Goal: Task Accomplishment & Management: Complete application form

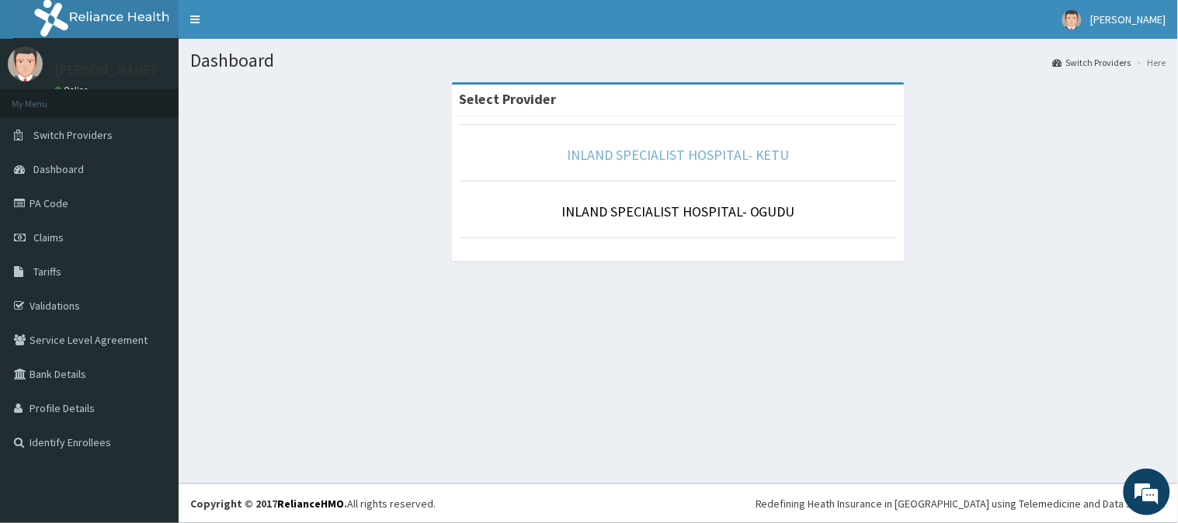
click at [660, 155] on link "INLAND SPECIALIST HOSPITAL- KETU" at bounding box center [678, 155] width 223 height 18
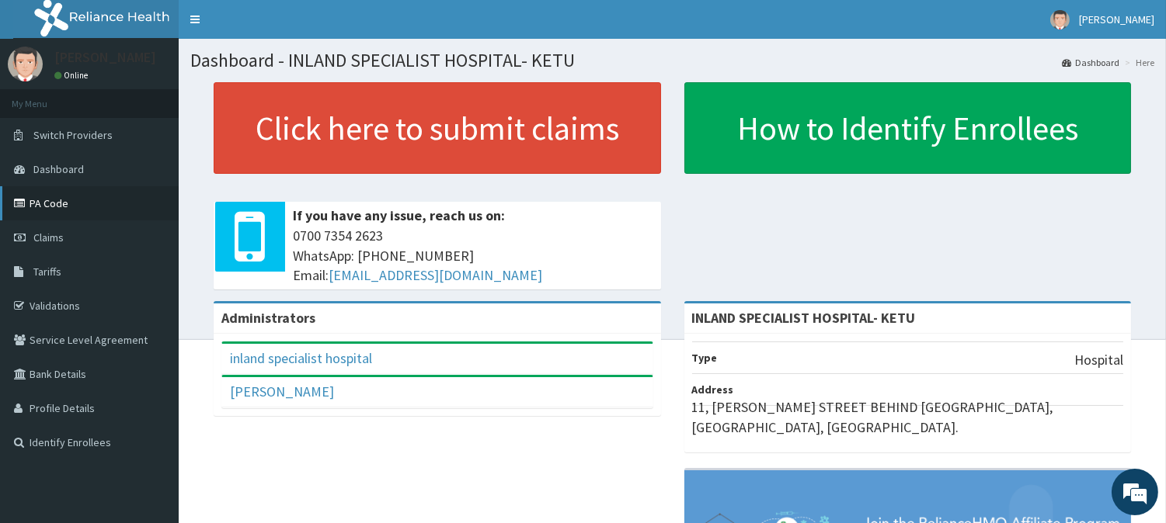
click at [57, 210] on link "PA Code" at bounding box center [89, 203] width 179 height 34
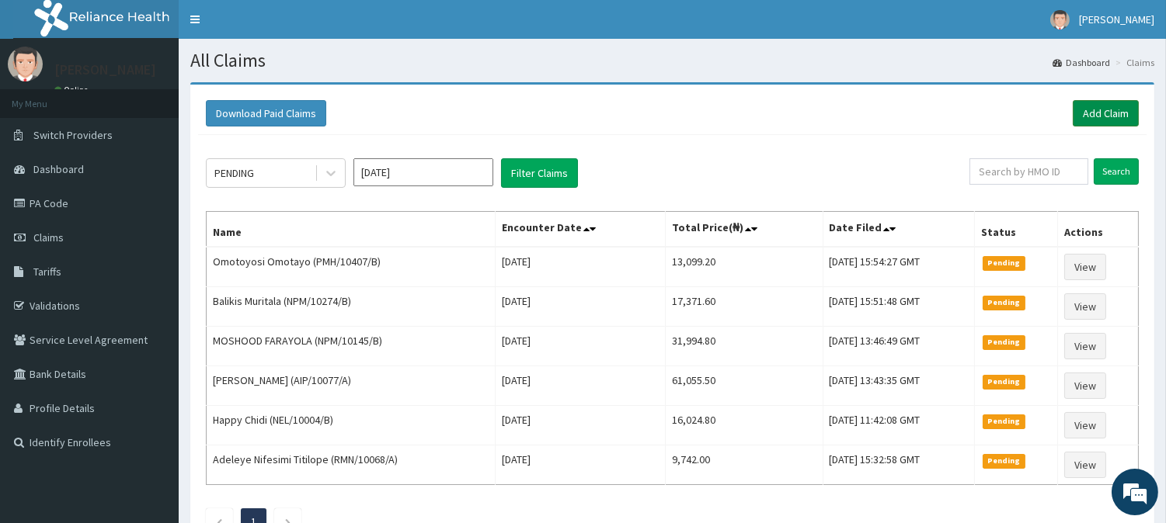
click at [1090, 104] on link "Add Claim" at bounding box center [1106, 113] width 66 height 26
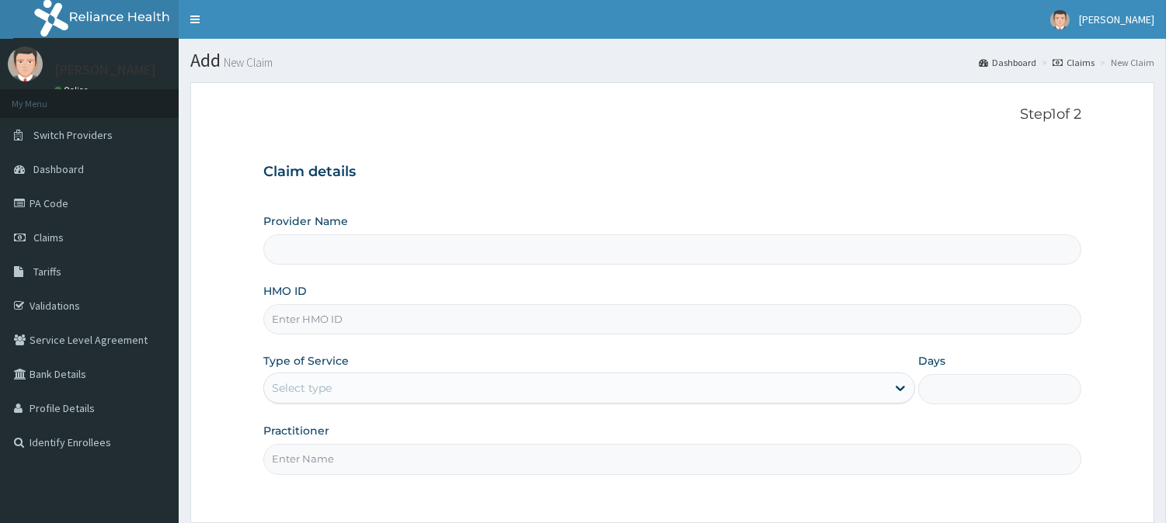
type input "INLAND SPECIALIST HOSPITAL- KETU"
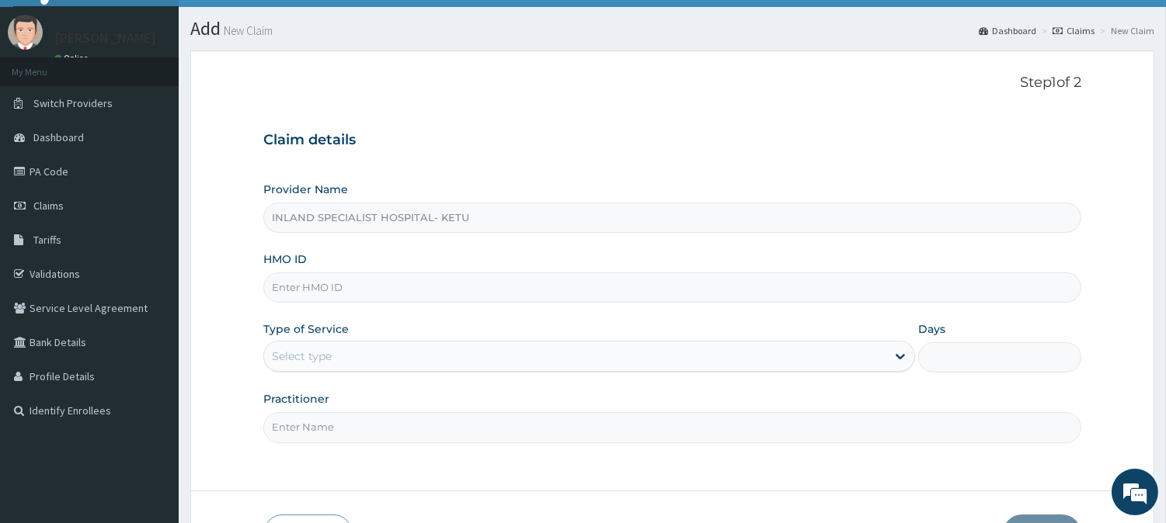
scroll to position [86, 0]
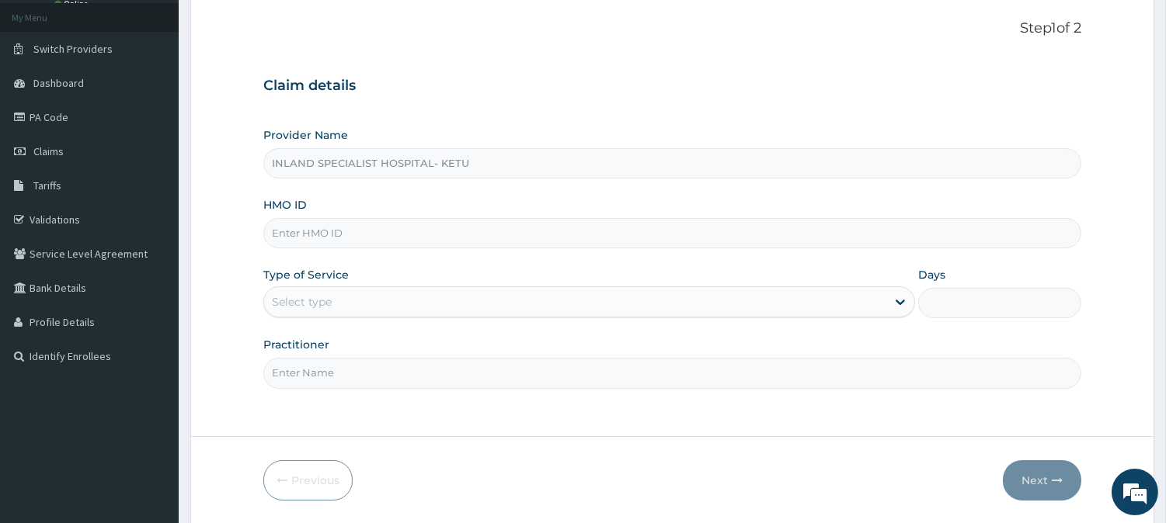
click at [269, 228] on input "HMO ID" at bounding box center [672, 233] width 818 height 30
type input "RPM/10004/B"
click at [287, 292] on div "Select type" at bounding box center [575, 302] width 622 height 25
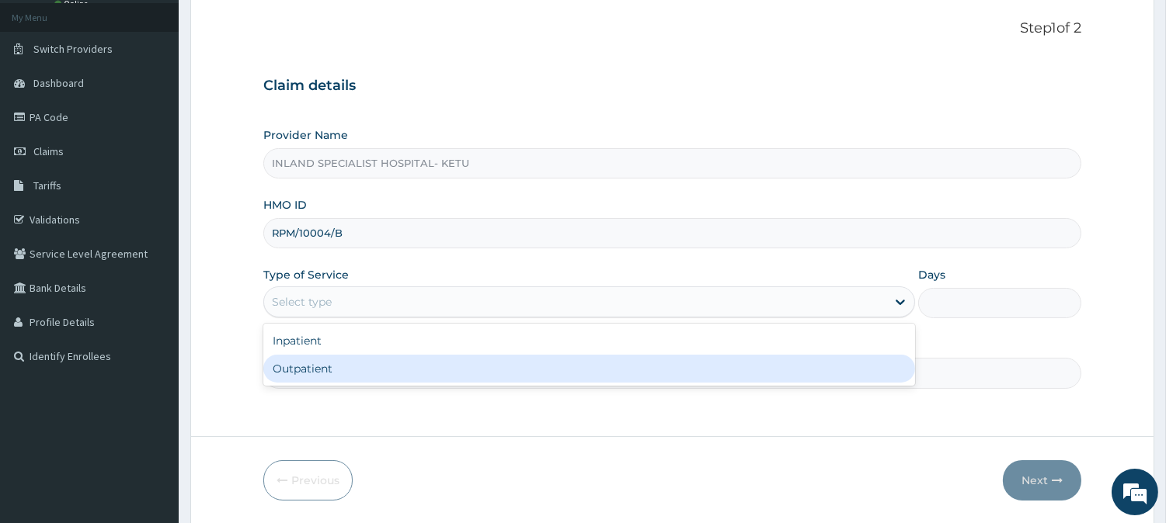
click at [296, 368] on div "Outpatient" at bounding box center [589, 369] width 652 height 28
type input "1"
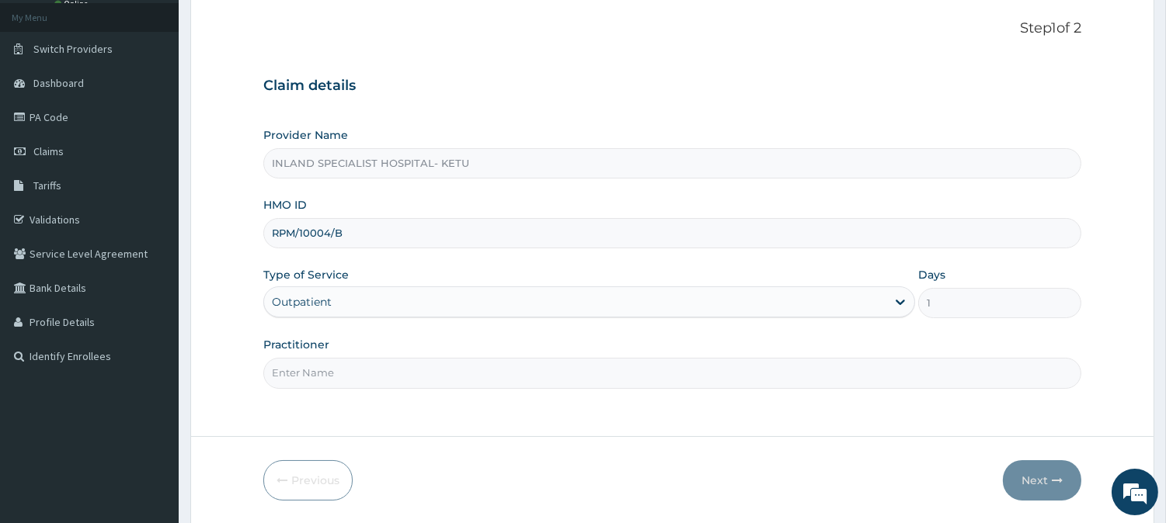
click at [284, 378] on input "Practitioner" at bounding box center [672, 373] width 818 height 30
type input "F"
type input "DR OKPARE"
click at [1022, 483] on button "Next" at bounding box center [1042, 481] width 78 height 40
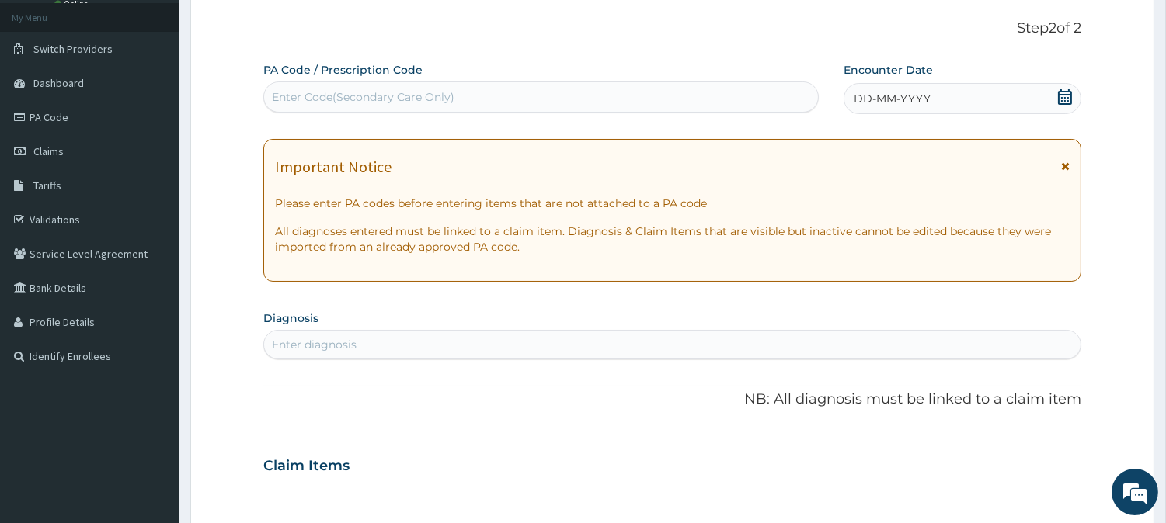
click at [393, 104] on div "Enter Code(Secondary Care Only)" at bounding box center [363, 97] width 183 height 16
drag, startPoint x: 312, startPoint y: 95, endPoint x: 273, endPoint y: 89, distance: 39.2
click at [268, 89] on div "Enter Code(Secondary Care Only)" at bounding box center [541, 97] width 554 height 25
drag, startPoint x: 295, startPoint y: 89, endPoint x: 286, endPoint y: 96, distance: 11.2
click at [286, 96] on div "Enter Code(Secondary Care Only)" at bounding box center [363, 97] width 183 height 16
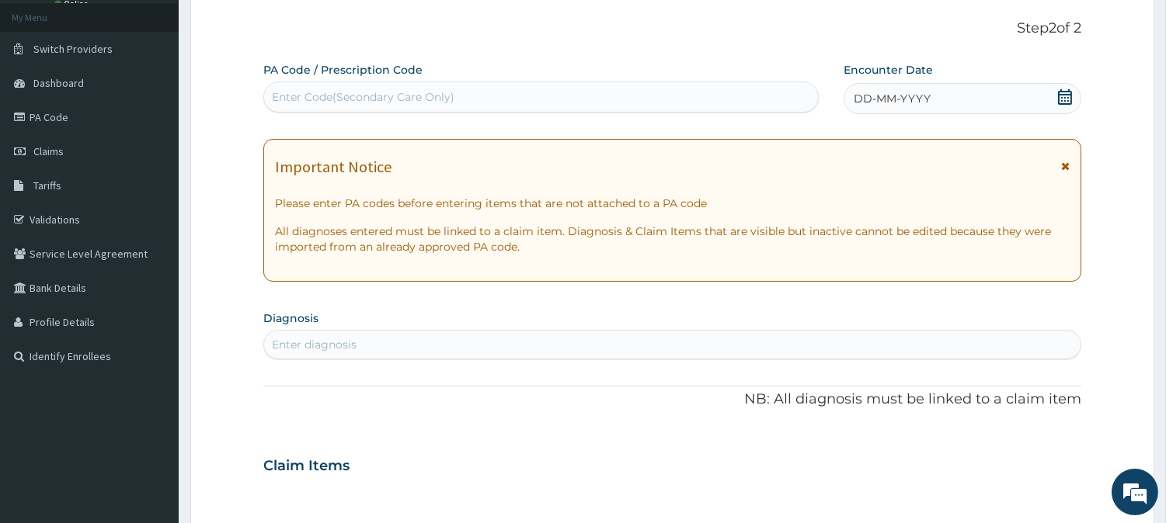
click at [301, 101] on div "Enter Code(Secondary Care Only)" at bounding box center [363, 97] width 183 height 16
paste input "PA/238589"
type input "PA/238589"
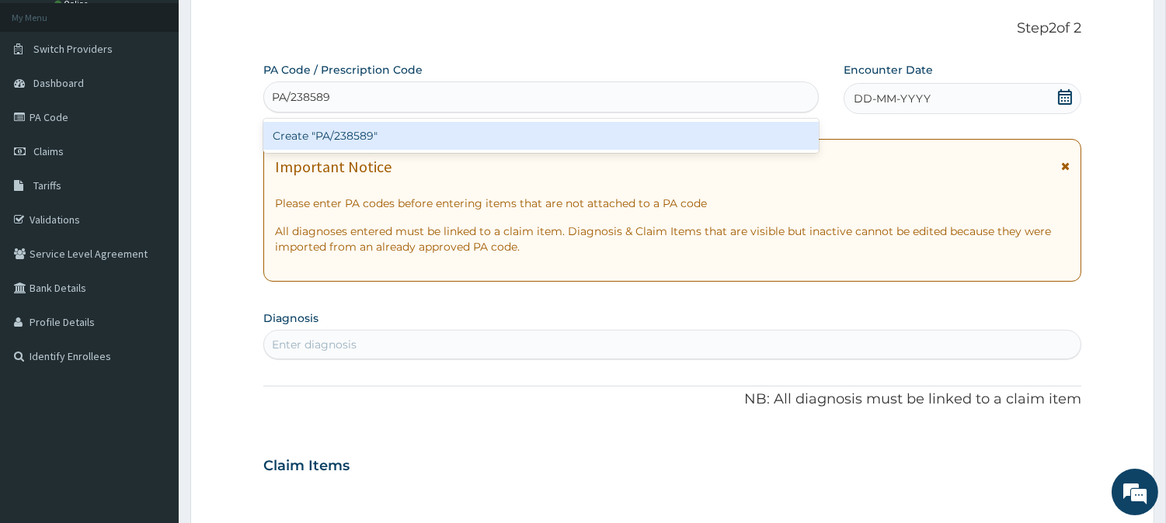
click at [381, 141] on div "Create "PA/238589"" at bounding box center [540, 136] width 555 height 28
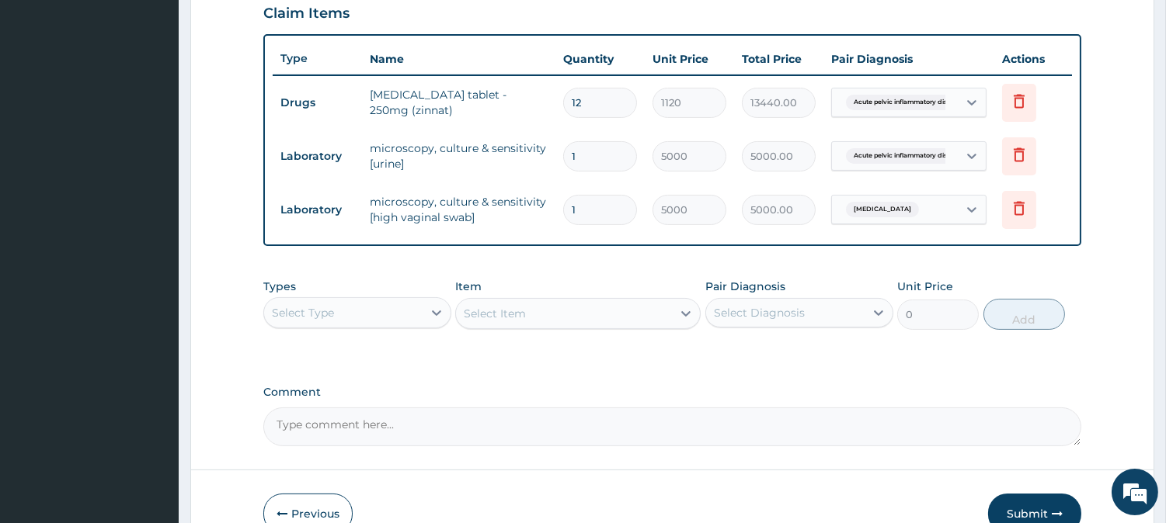
scroll to position [629, 0]
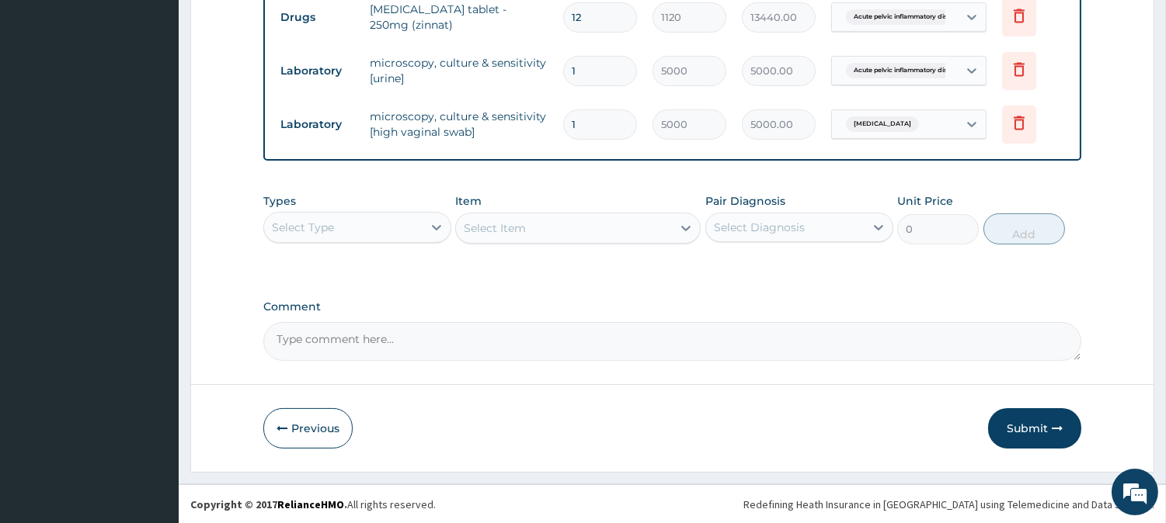
click at [405, 234] on div "Select Type" at bounding box center [343, 227] width 158 height 25
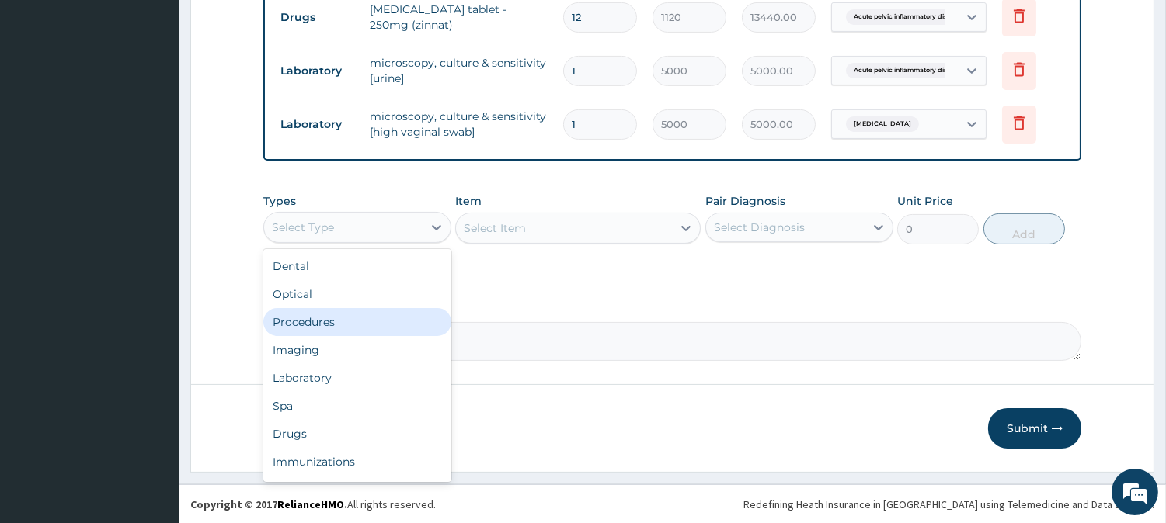
click at [316, 315] on div "Procedures" at bounding box center [357, 322] width 188 height 28
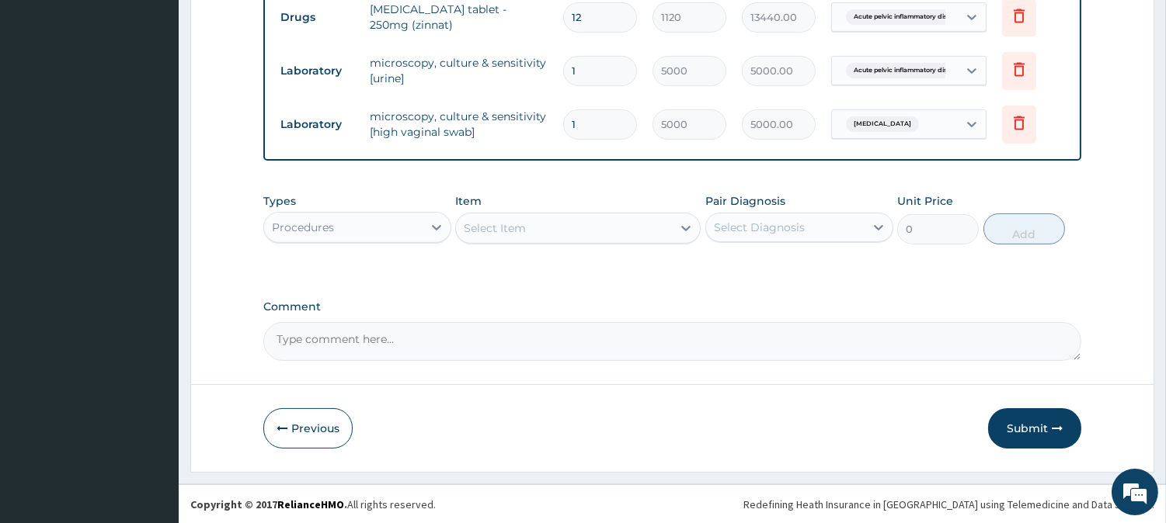
click at [534, 237] on div "Select Item" at bounding box center [564, 228] width 216 height 25
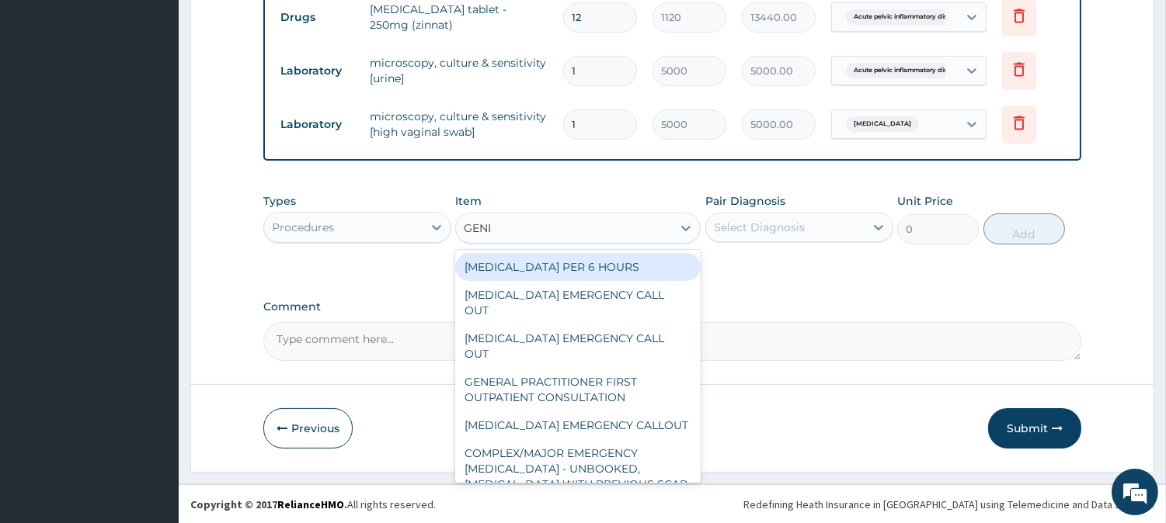
type input "GENER"
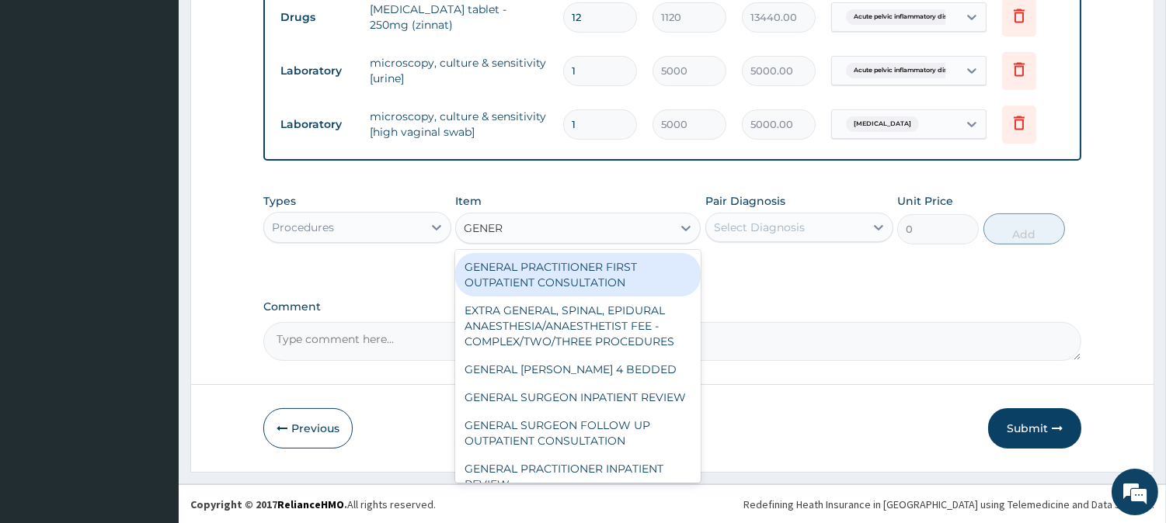
click at [538, 274] on div "GENERAL PRACTITIONER FIRST OUTPATIENT CONSULTATION" at bounding box center [577, 274] width 245 height 43
type input "3750"
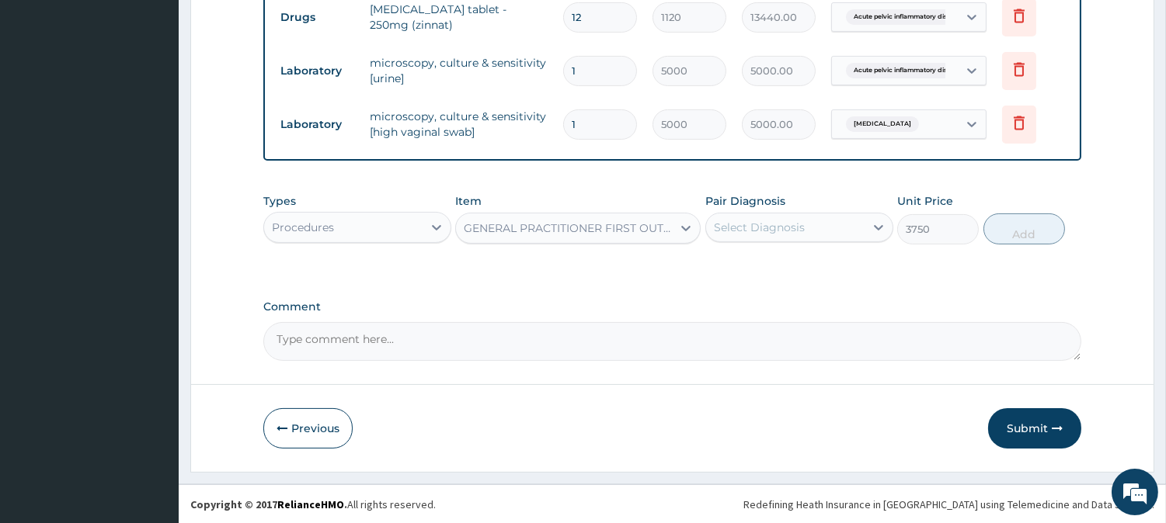
click at [802, 228] on div "Select Diagnosis" at bounding box center [759, 228] width 91 height 16
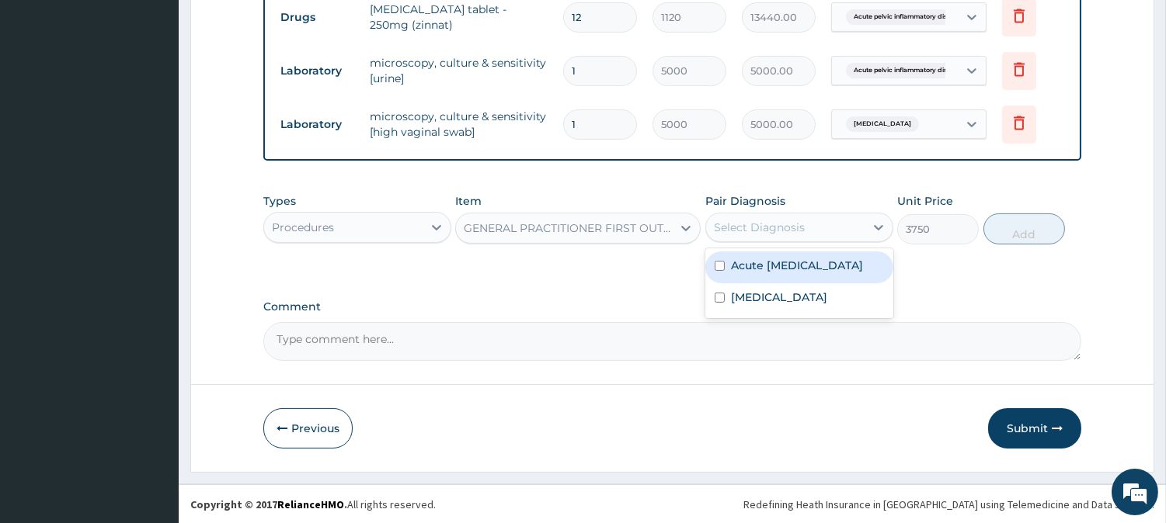
click at [756, 273] on label "Acute pelvic inflammatory disease" at bounding box center [797, 266] width 132 height 16
checkbox input "true"
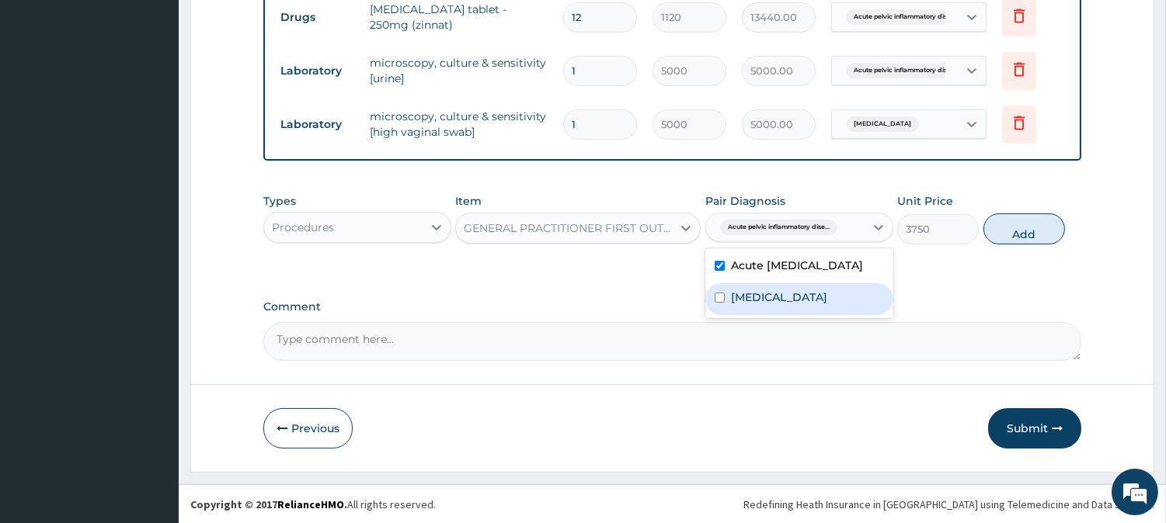
click at [739, 305] on label "Cystitis" at bounding box center [779, 298] width 96 height 16
checkbox input "true"
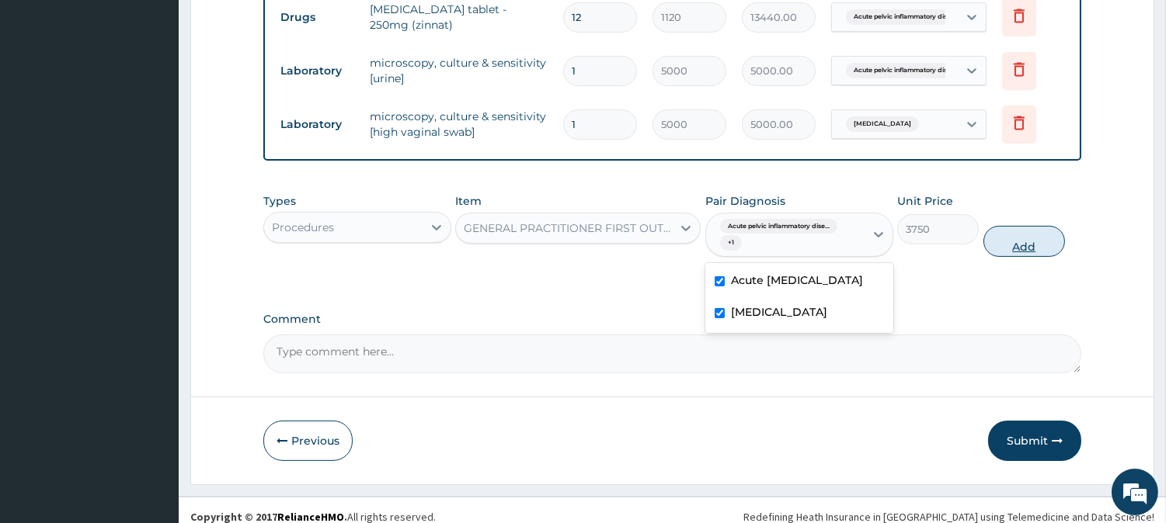
click at [1034, 247] on button "Add" at bounding box center [1024, 241] width 82 height 31
type input "0"
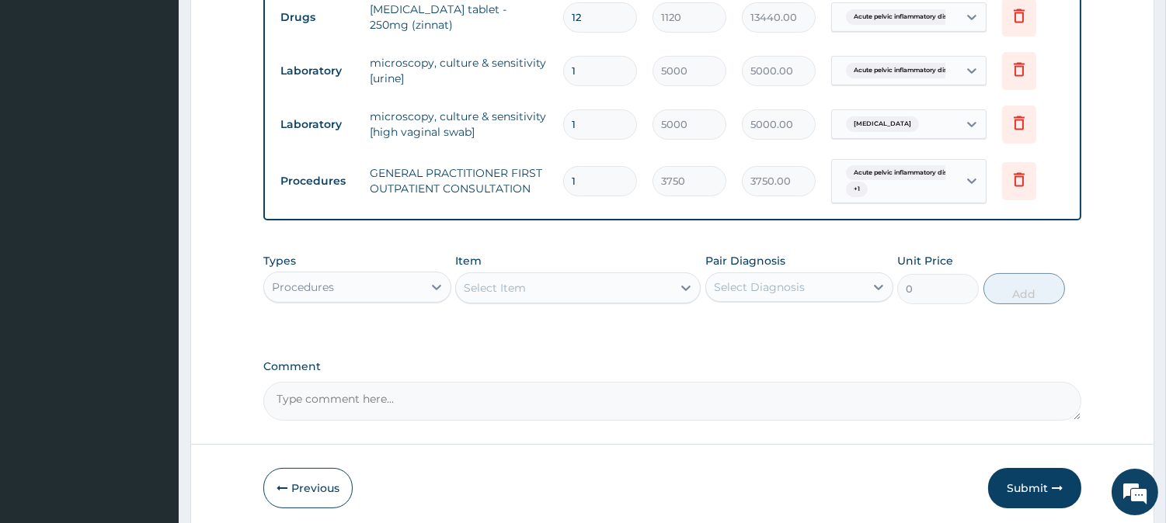
click at [412, 287] on div "Procedures" at bounding box center [343, 287] width 158 height 25
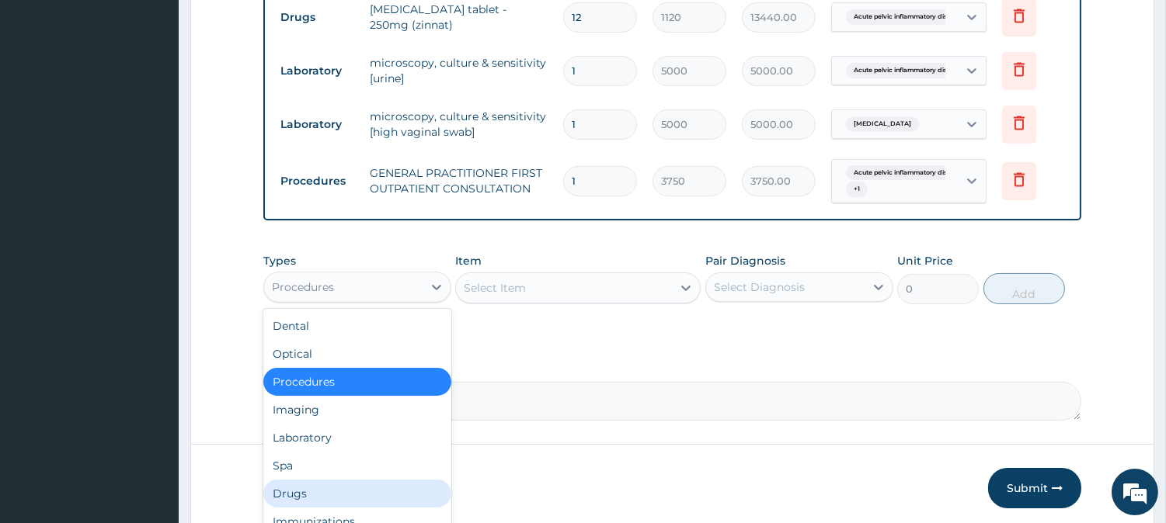
click at [322, 484] on div "Drugs" at bounding box center [357, 494] width 188 height 28
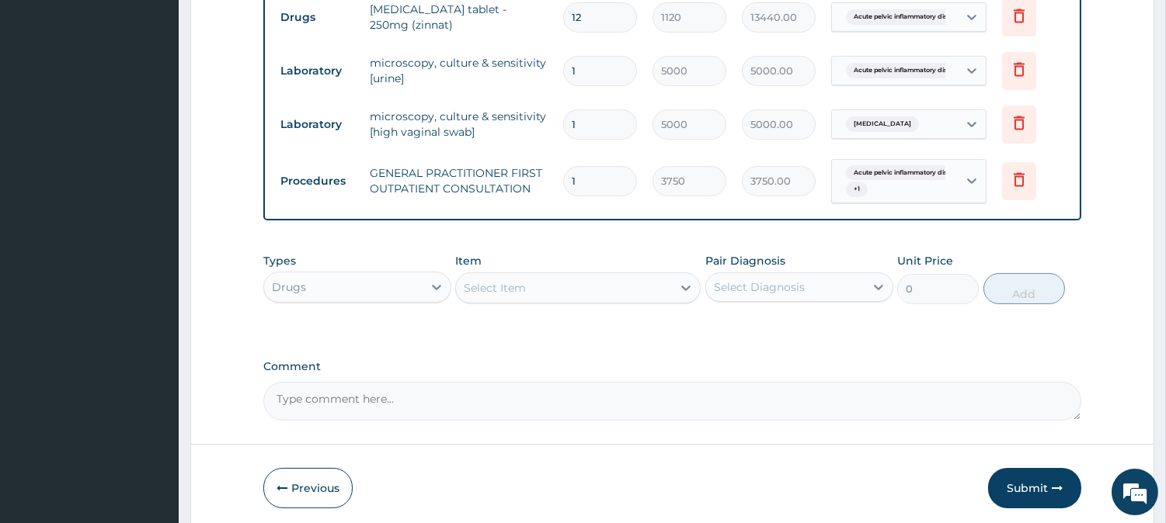
click at [489, 290] on div "Select Item" at bounding box center [495, 288] width 62 height 16
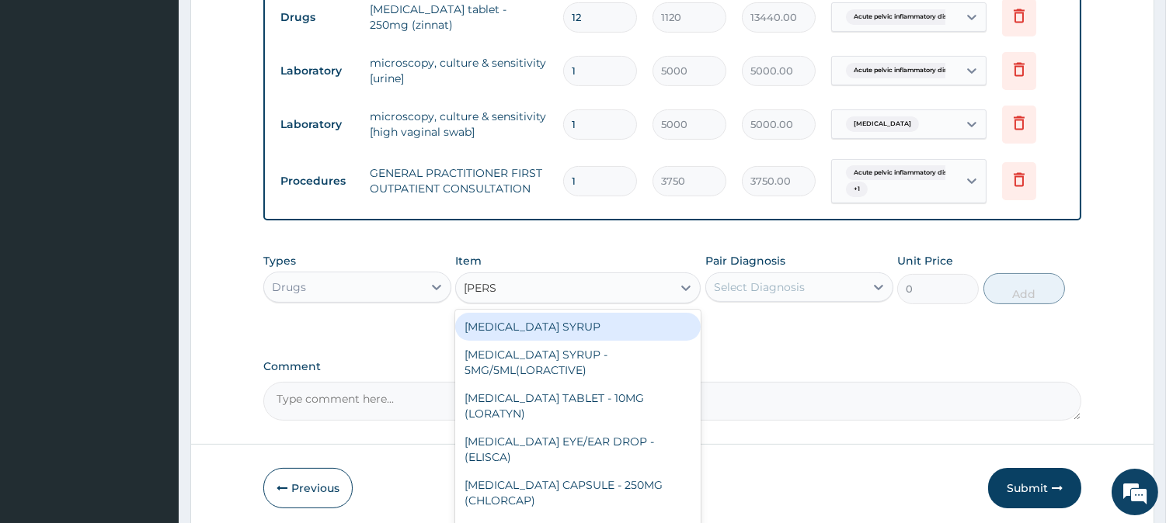
type input "LORAT"
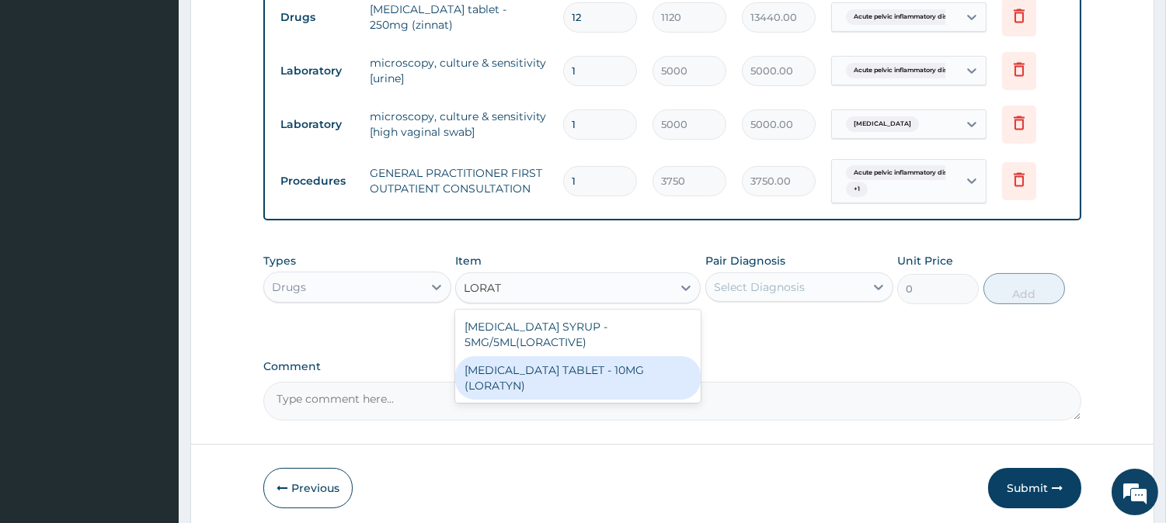
click at [600, 368] on div "LORATADINE TABLET - 10MG (LORATYN)" at bounding box center [577, 377] width 245 height 43
type input "98"
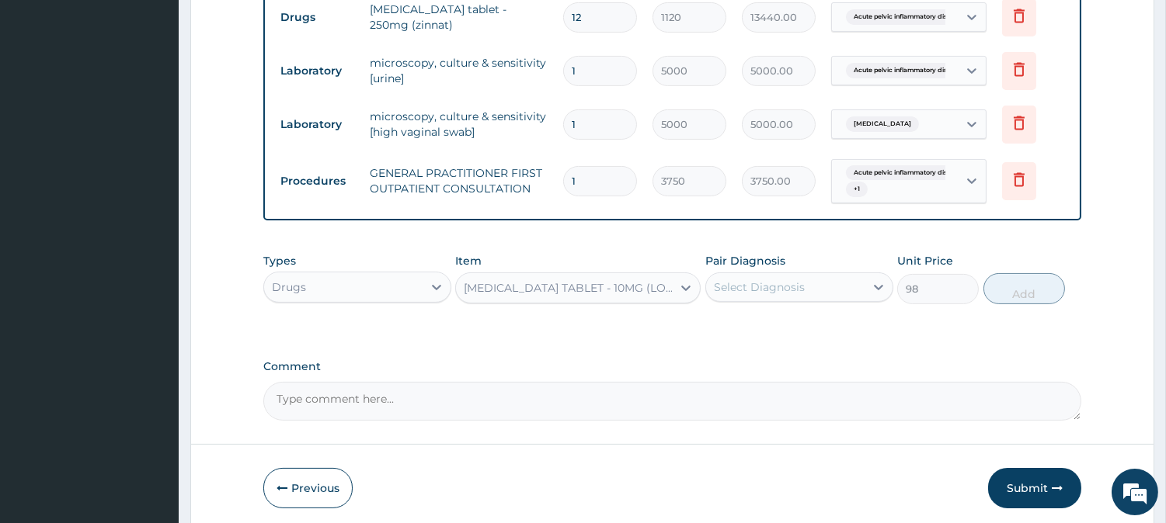
click at [744, 296] on div "Select Diagnosis" at bounding box center [785, 287] width 158 height 25
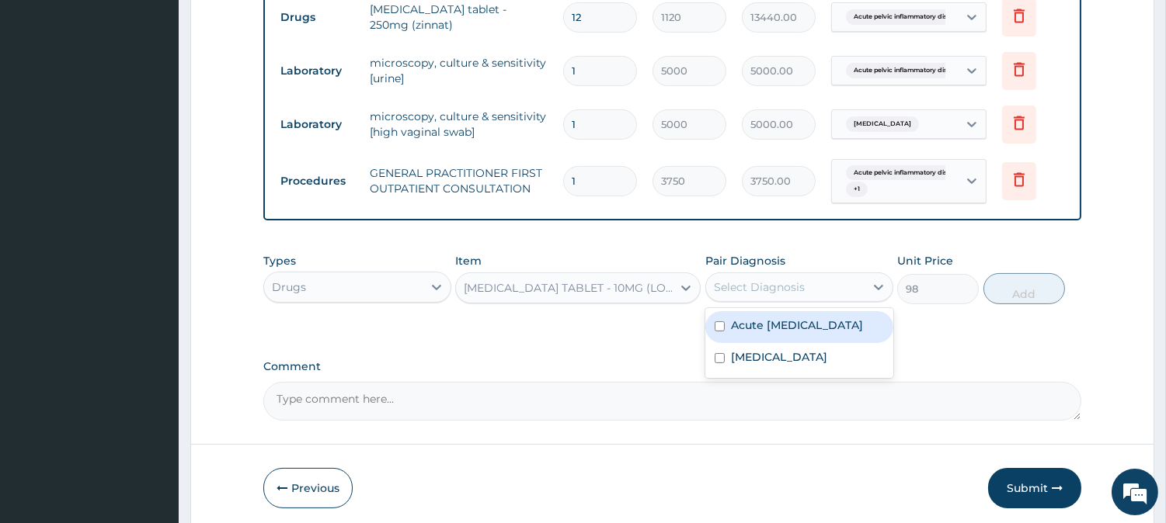
click at [724, 340] on div "Acute pelvic inflammatory disease" at bounding box center [799, 327] width 188 height 32
checkbox input "true"
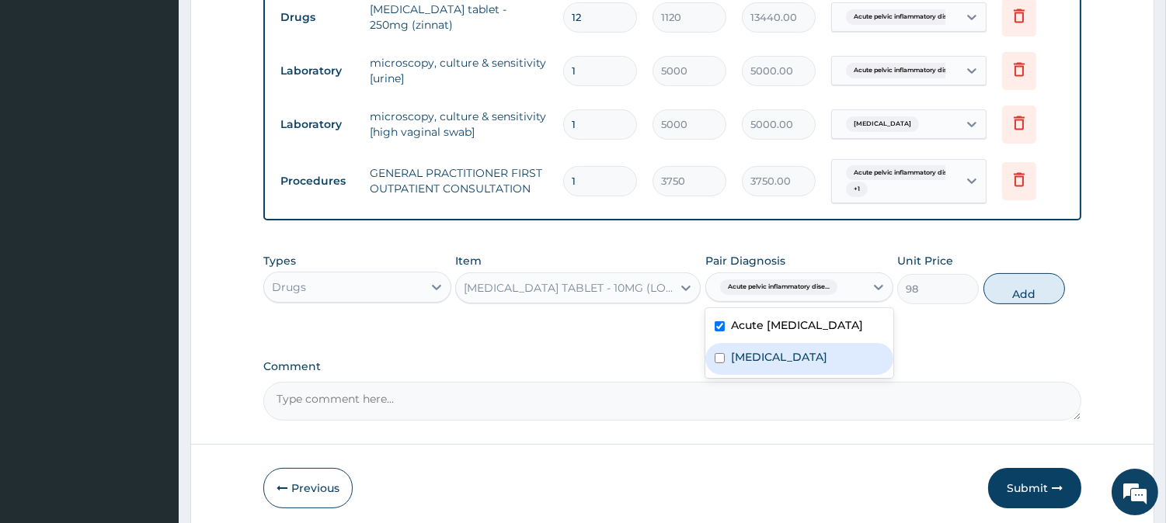
click at [725, 375] on div "Cystitis" at bounding box center [799, 359] width 188 height 32
checkbox input "true"
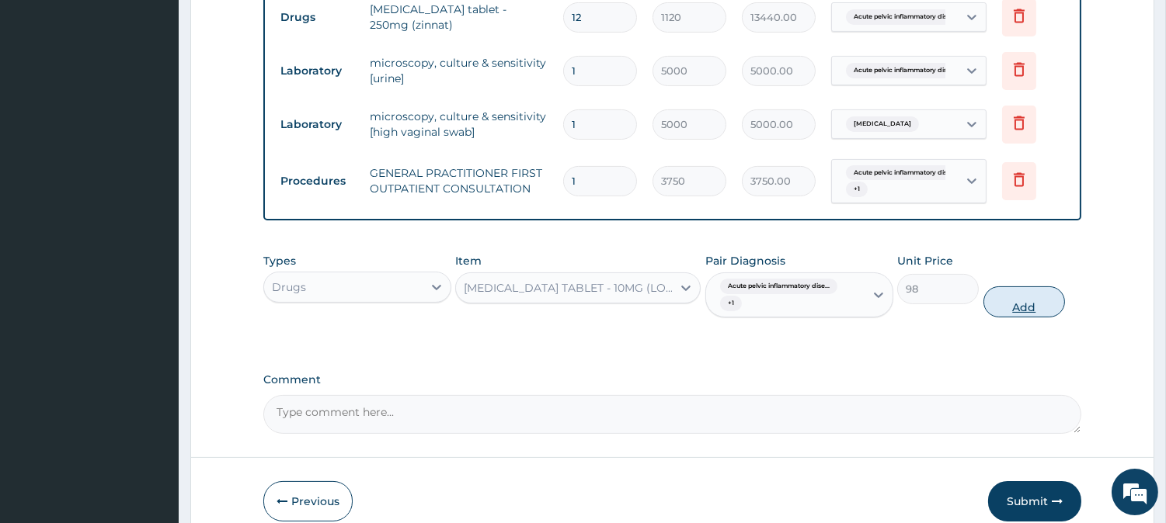
click at [1015, 300] on button "Add" at bounding box center [1024, 302] width 82 height 31
type input "0"
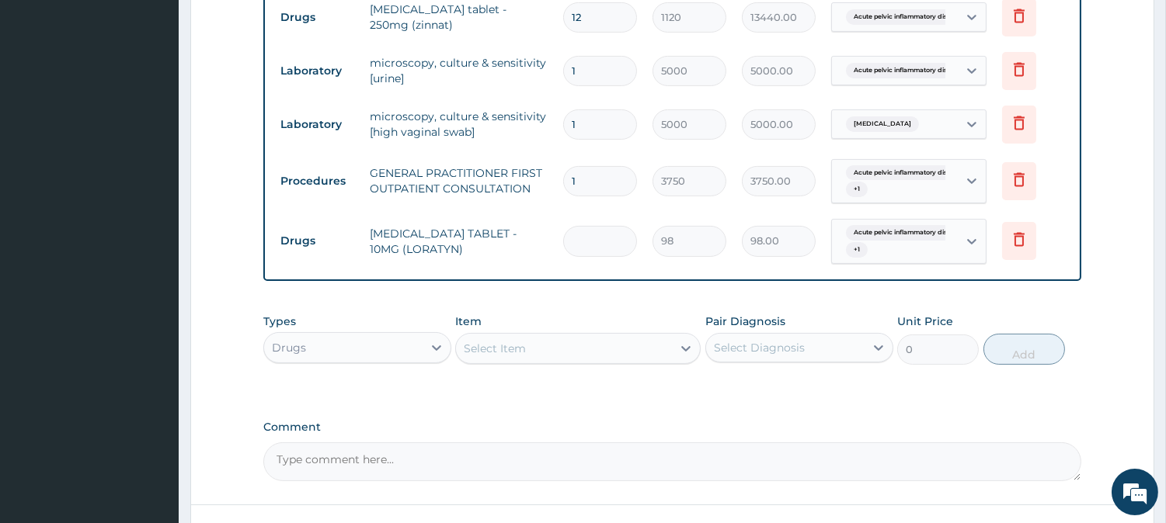
type input "0.00"
type input "5"
type input "490.00"
type input "5"
click at [490, 339] on div "Select Item" at bounding box center [564, 348] width 216 height 25
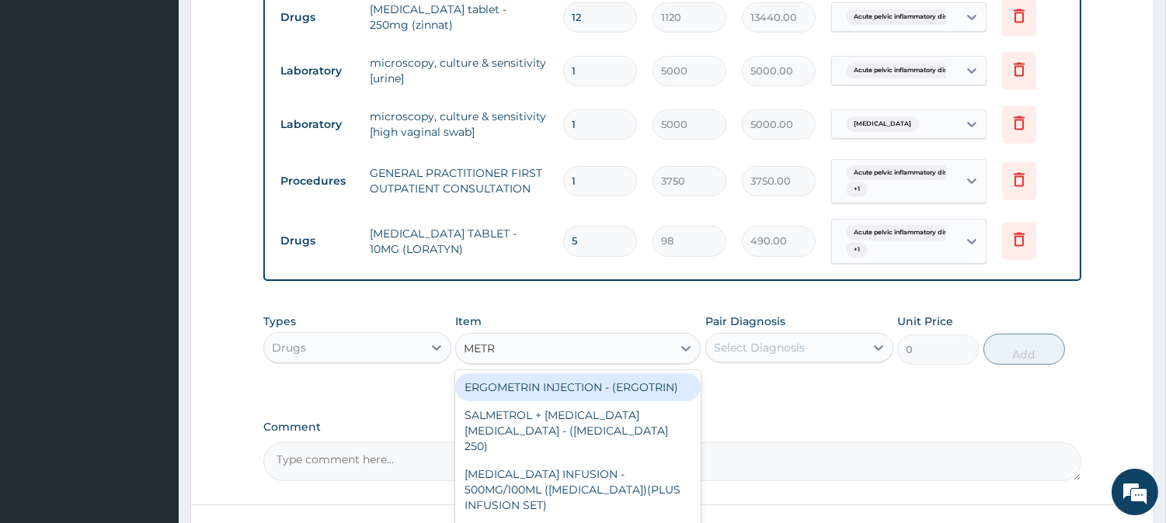
type input "METRO"
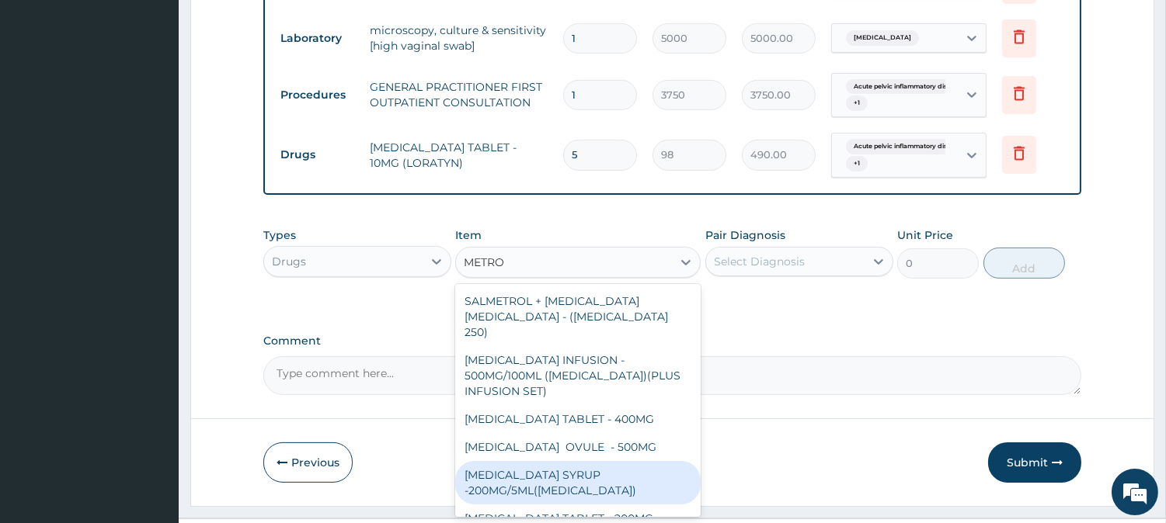
scroll to position [2, 0]
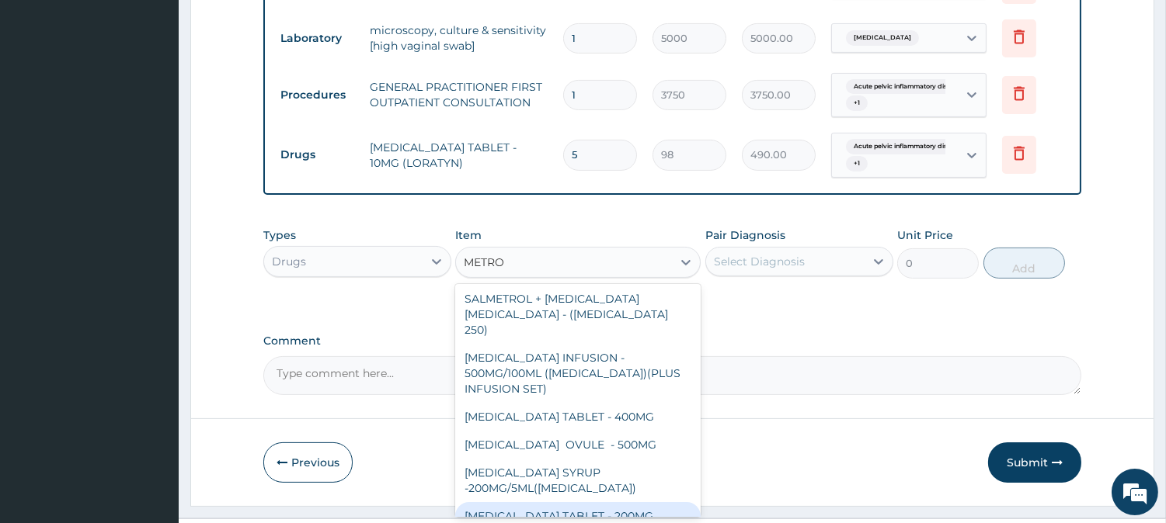
click at [610, 502] on div "METRONIDAZOLE TABLET - 200MG" at bounding box center [577, 516] width 245 height 28
type input "28"
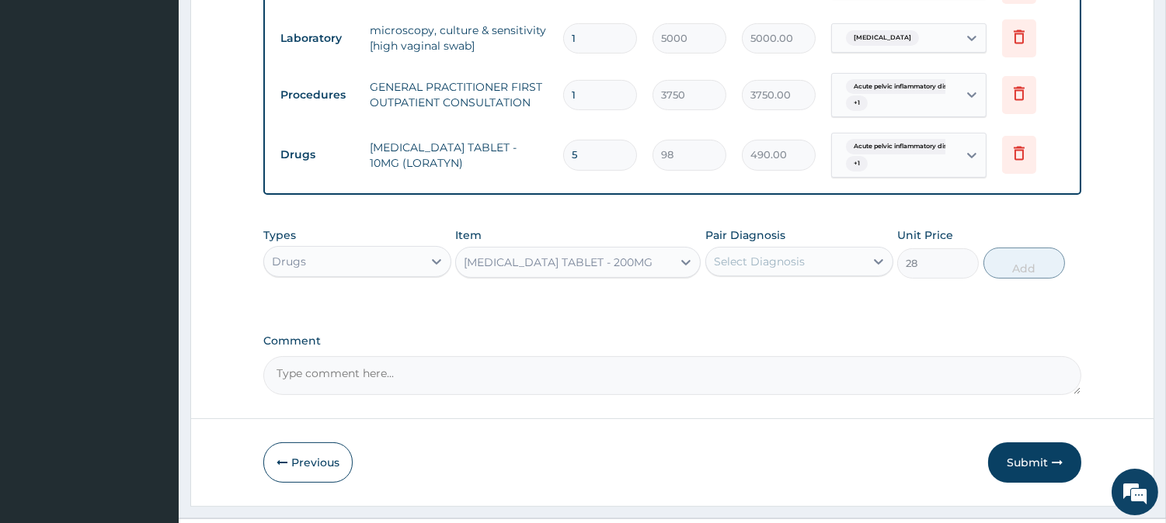
click at [764, 254] on div "Select Diagnosis" at bounding box center [759, 262] width 91 height 16
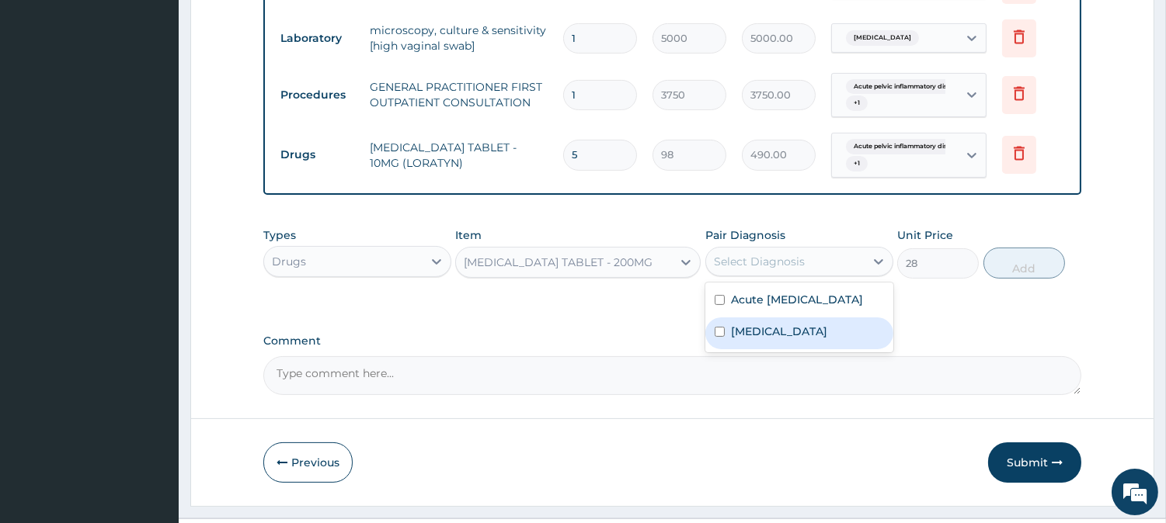
click at [724, 337] on input "checkbox" at bounding box center [720, 332] width 10 height 10
checkbox input "true"
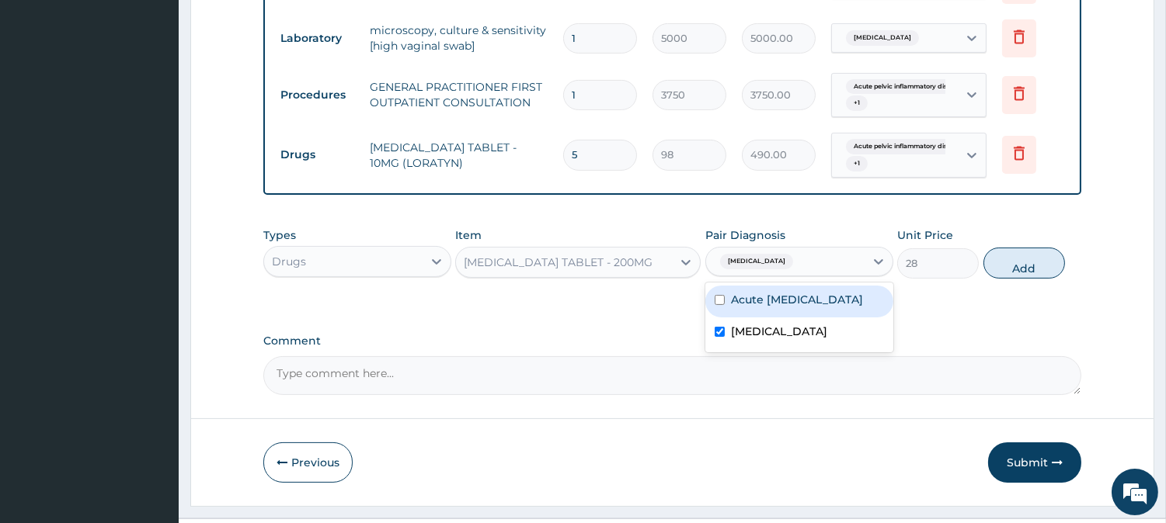
click at [712, 304] on div "Acute pelvic inflammatory disease" at bounding box center [799, 302] width 188 height 32
checkbox input "true"
click at [1048, 263] on button "Add" at bounding box center [1024, 263] width 82 height 31
type input "0"
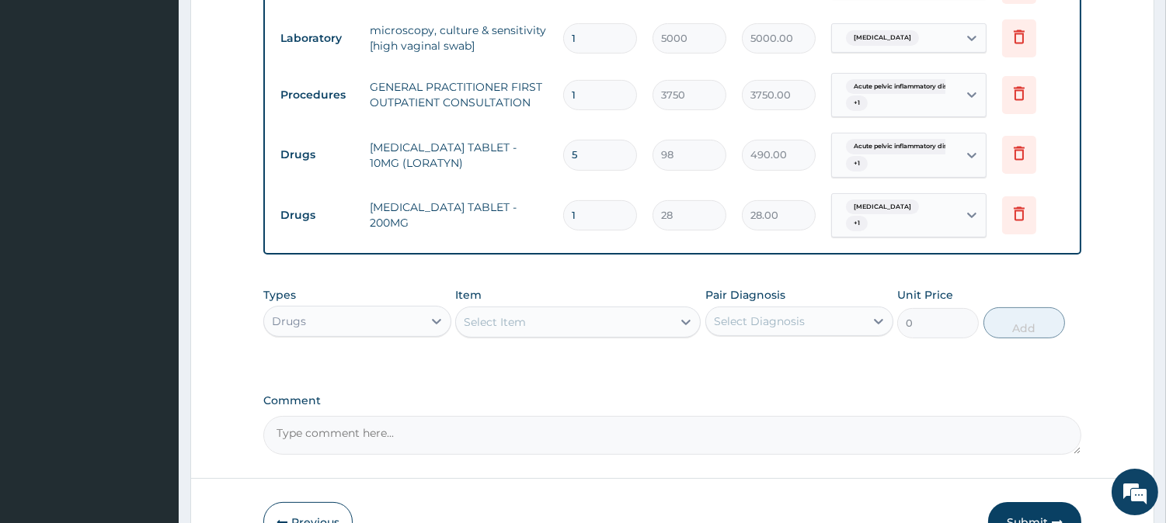
drag, startPoint x: 546, startPoint y: 210, endPoint x: 533, endPoint y: 210, distance: 13.2
click at [533, 210] on tr "Drugs METRONIDAZOLE TABLET - 200MG 1 28 28.00 Cystitis + 1 Delete" at bounding box center [672, 216] width 799 height 61
type input "3"
type input "84.00"
type input "30"
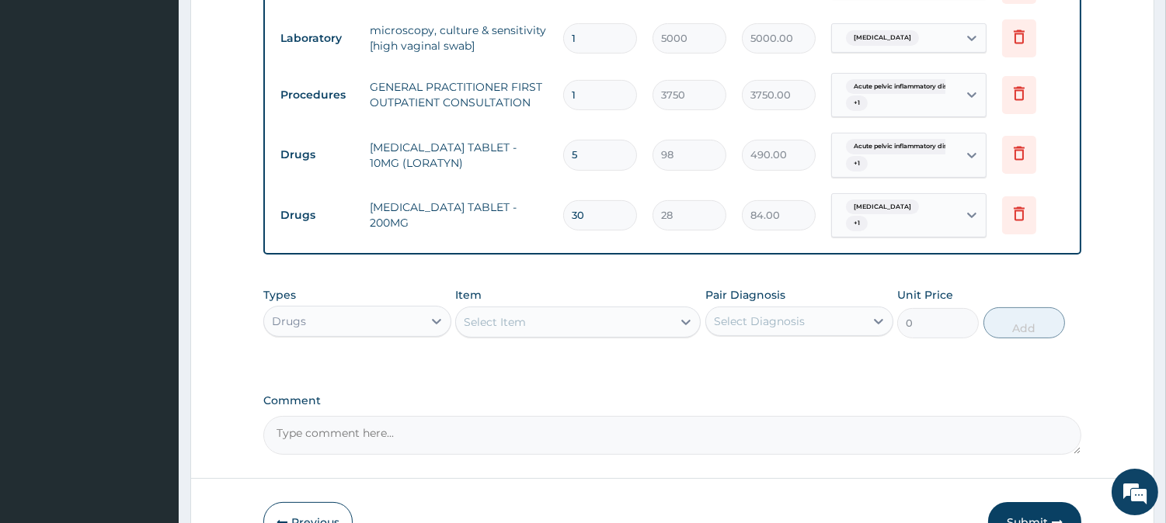
type input "840.00"
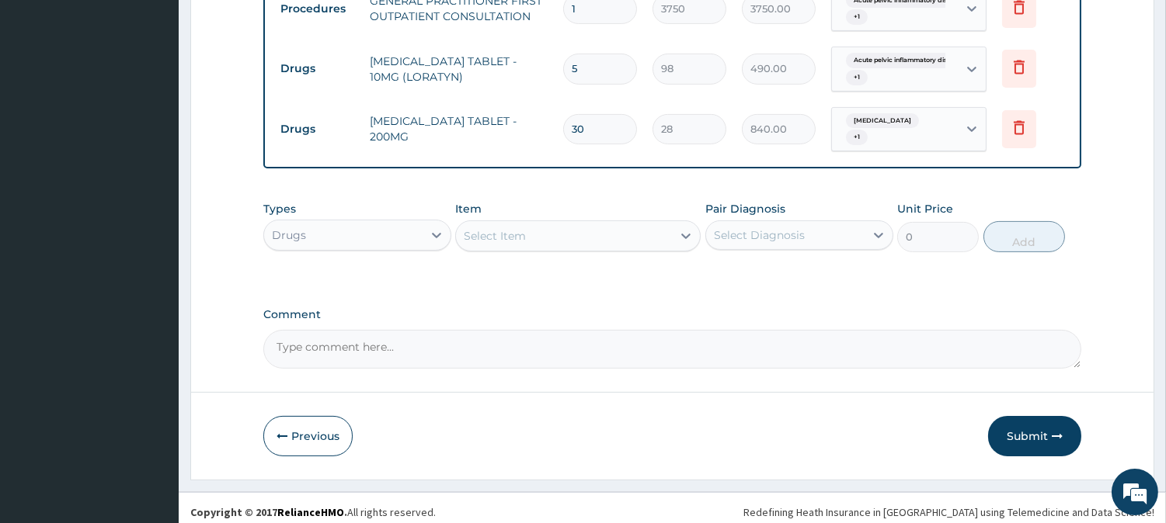
scroll to position [804, 0]
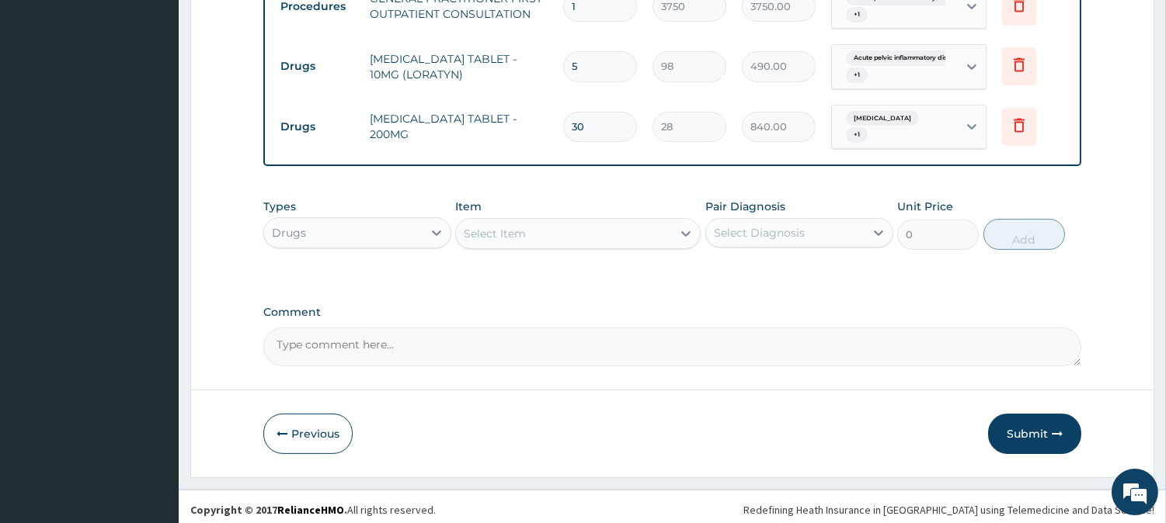
type input "30"
click at [1046, 429] on button "Submit" at bounding box center [1034, 434] width 93 height 40
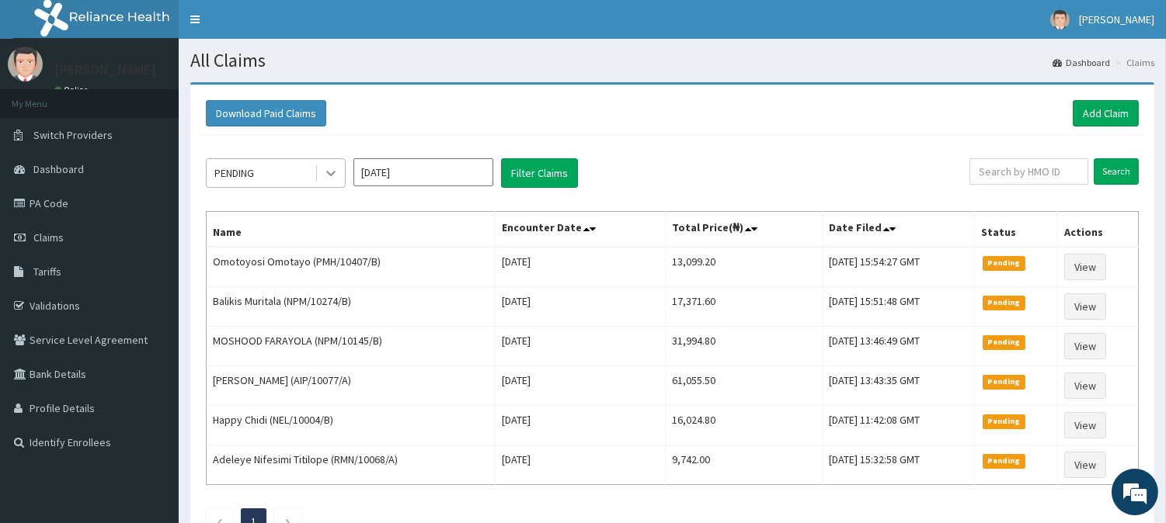
click at [329, 169] on icon at bounding box center [331, 173] width 16 height 16
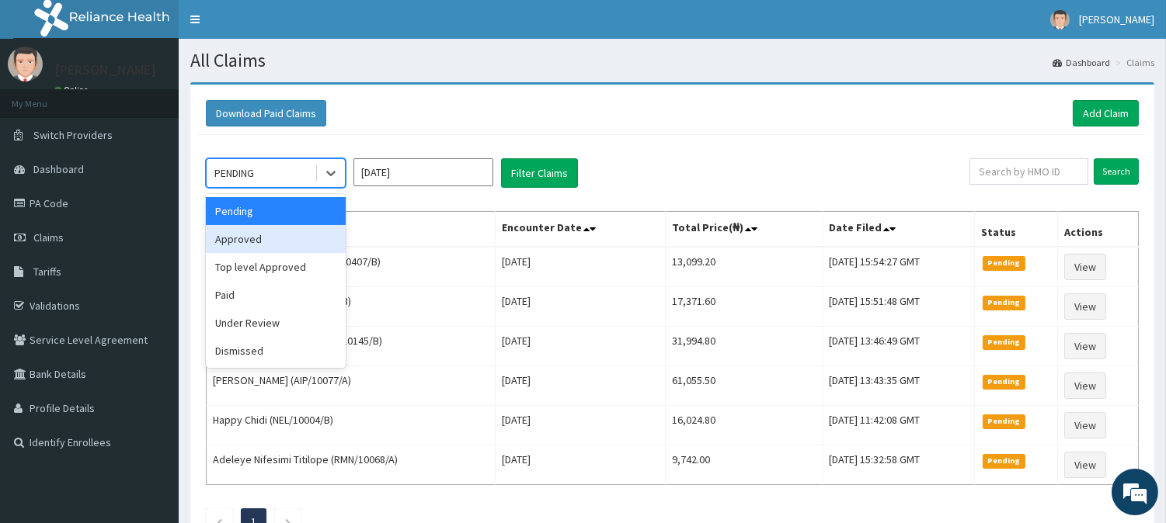
click at [250, 238] on div "Approved" at bounding box center [276, 239] width 140 height 28
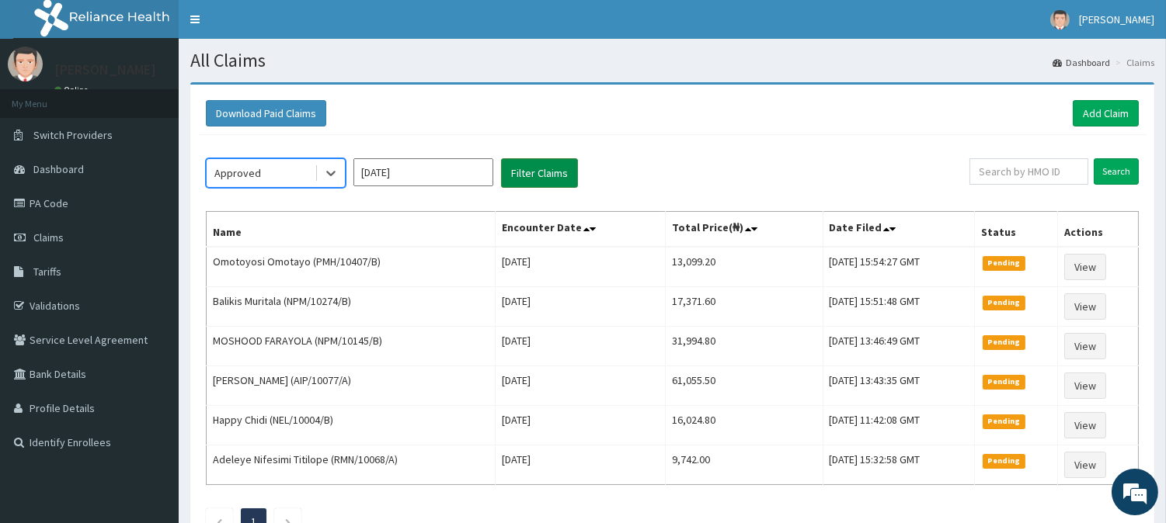
click at [554, 169] on button "Filter Claims" at bounding box center [539, 173] width 77 height 30
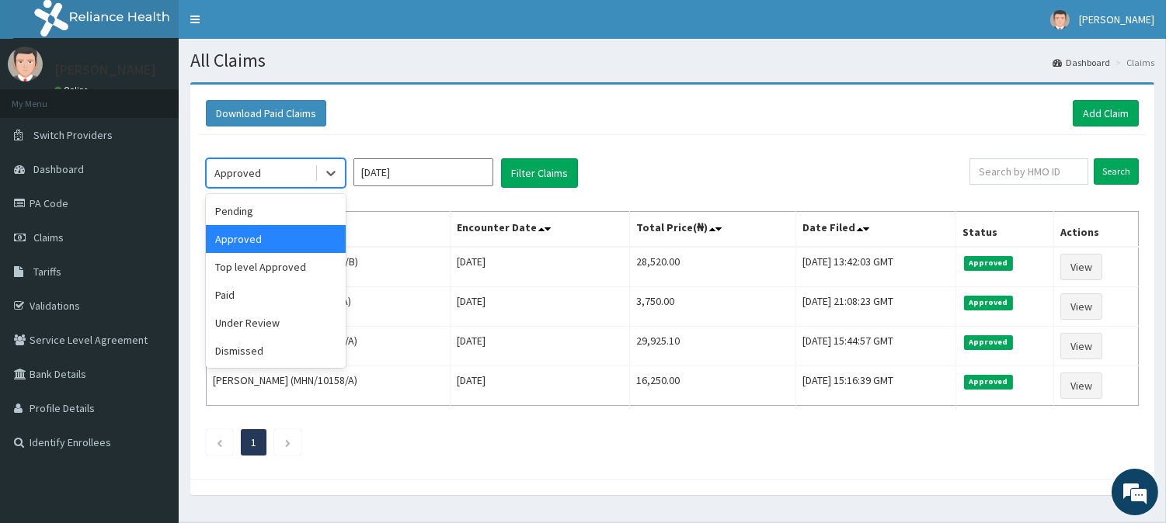
click at [245, 171] on div "Approved" at bounding box center [237, 173] width 47 height 16
click at [230, 213] on div "Pending" at bounding box center [276, 211] width 140 height 28
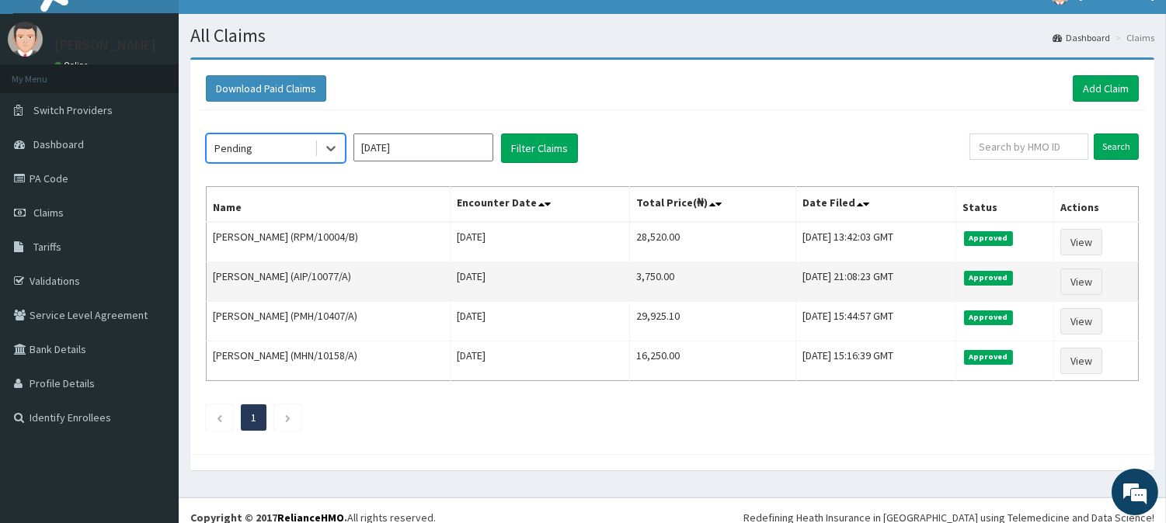
scroll to position [39, 0]
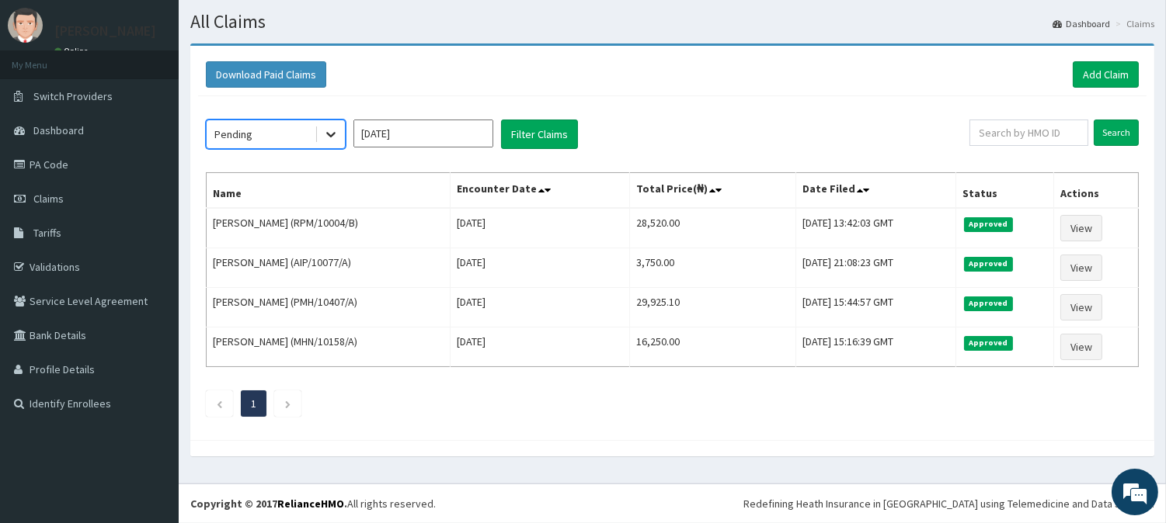
click at [329, 130] on icon at bounding box center [331, 135] width 16 height 16
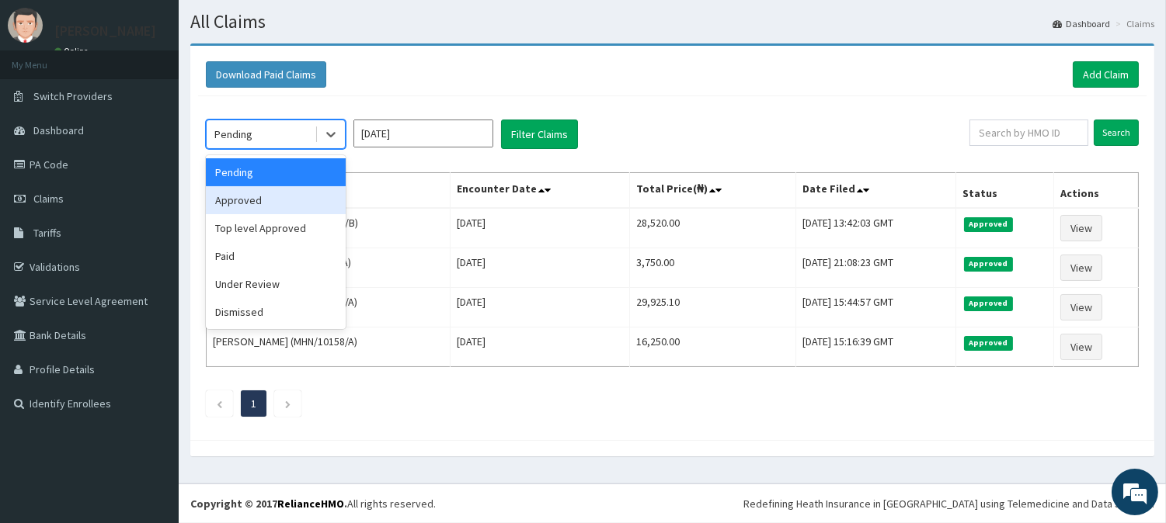
click at [242, 199] on div "Approved" at bounding box center [276, 200] width 140 height 28
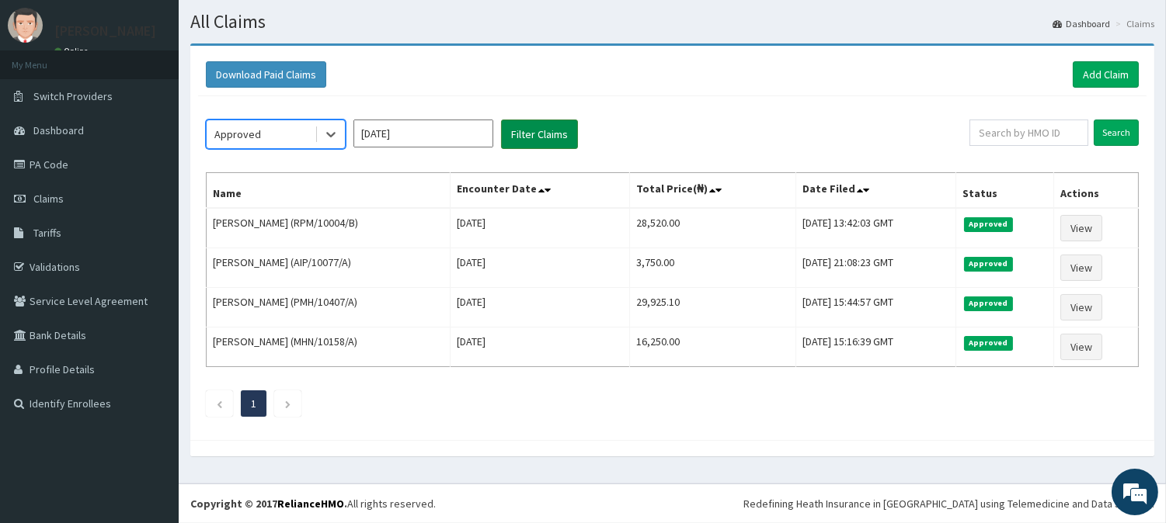
click at [545, 130] on button "Filter Claims" at bounding box center [539, 135] width 77 height 30
click at [329, 133] on icon at bounding box center [331, 135] width 16 height 16
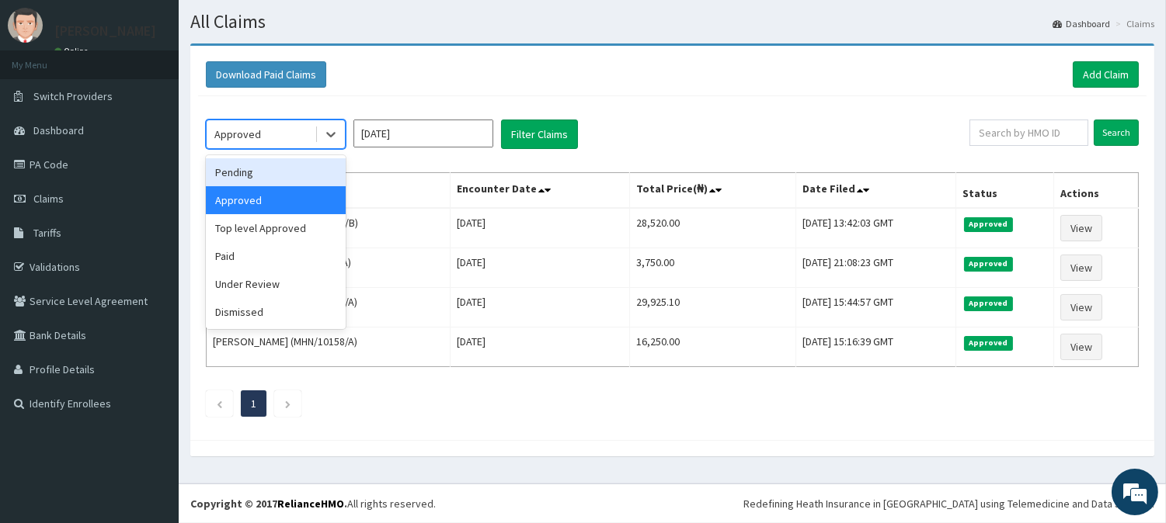
click at [253, 164] on div "Pending" at bounding box center [276, 172] width 140 height 28
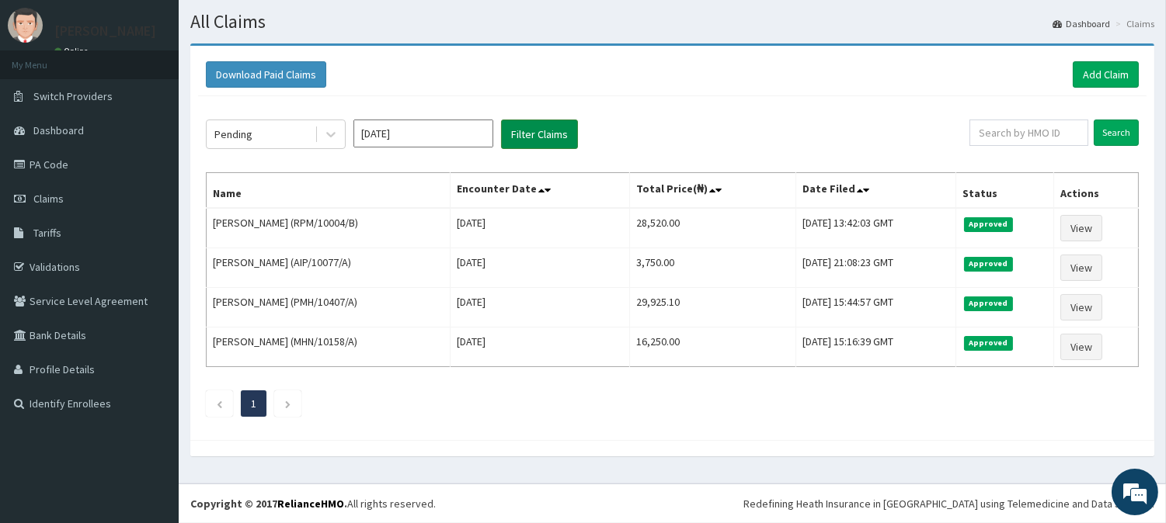
click at [526, 137] on button "Filter Claims" at bounding box center [539, 135] width 77 height 30
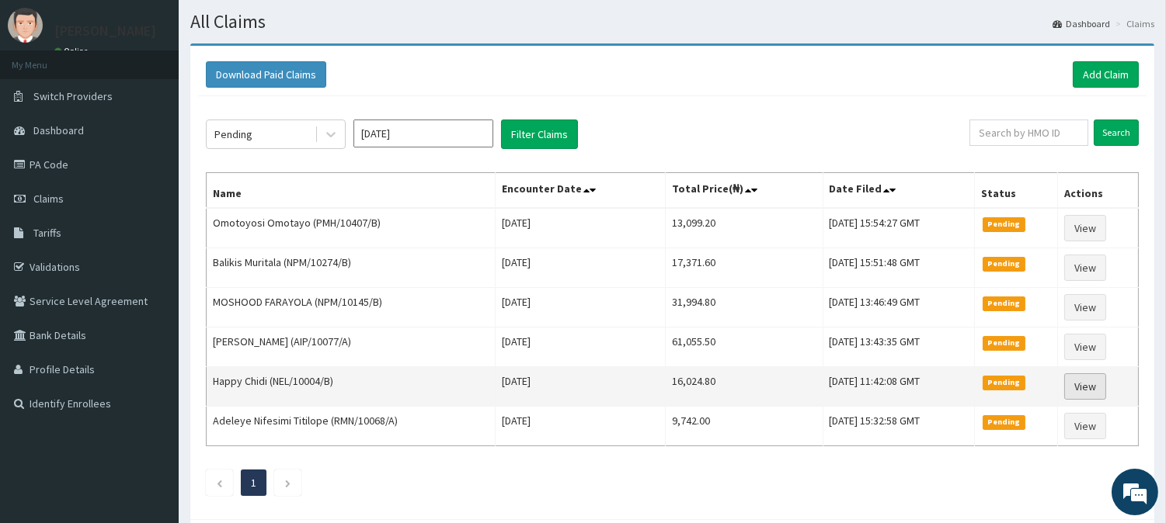
click at [1101, 378] on link "View" at bounding box center [1085, 387] width 42 height 26
